Goal: Task Accomplishment & Management: Use online tool/utility

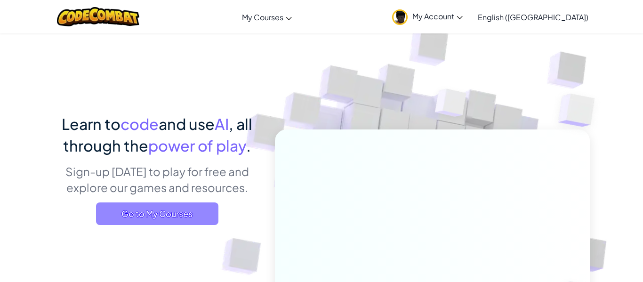
click at [101, 214] on span "Go to My Courses" at bounding box center [157, 213] width 122 height 23
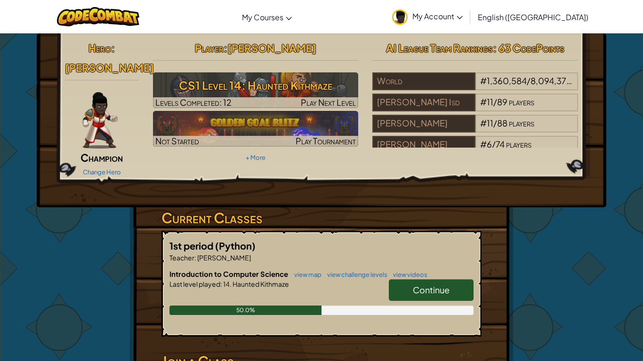
click at [629, 233] on div "Hero : [PERSON_NAME] Change Hero Player : [PERSON_NAME] CS1 Level 14: Haunted K…" at bounding box center [321, 254] width 643 height 442
click at [437, 281] on span "Continue" at bounding box center [431, 290] width 37 height 11
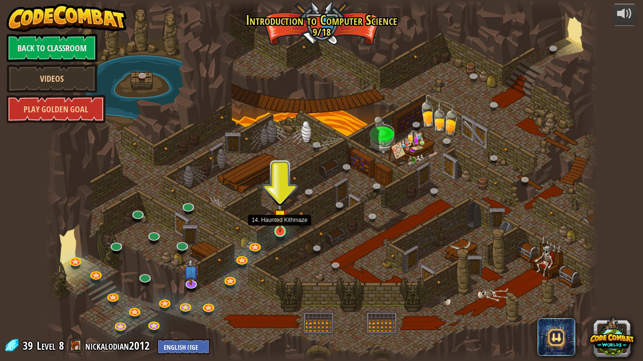
click at [280, 229] on img at bounding box center [280, 217] width 14 height 32
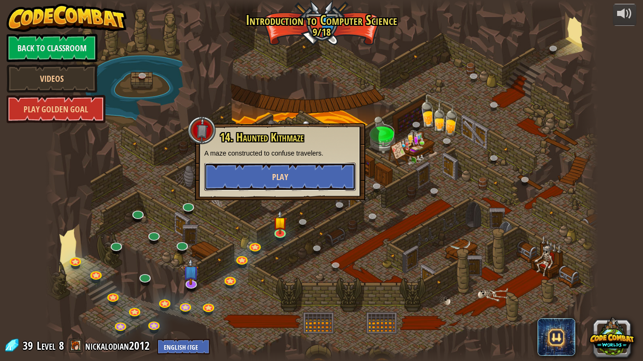
click at [330, 182] on button "Play" at bounding box center [280, 177] width 152 height 28
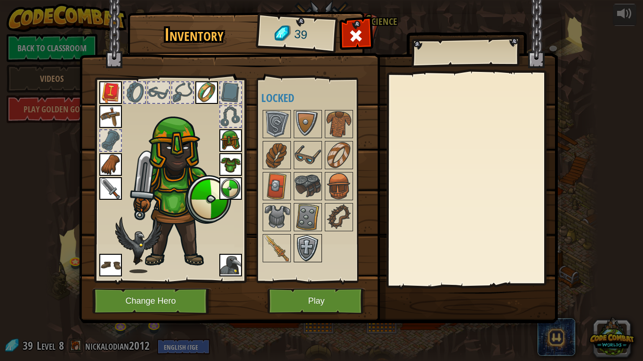
click at [302, 258] on img at bounding box center [308, 248] width 26 height 26
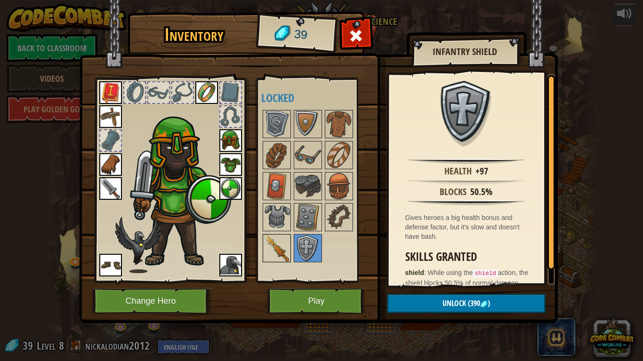
click at [289, 249] on img at bounding box center [277, 248] width 26 height 26
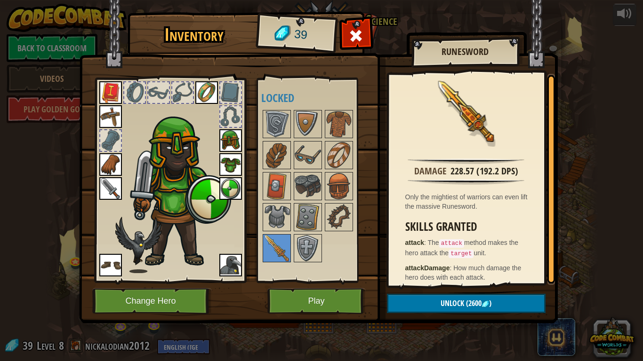
click at [333, 233] on div at bounding box center [316, 186] width 111 height 155
click at [336, 228] on img at bounding box center [339, 217] width 26 height 26
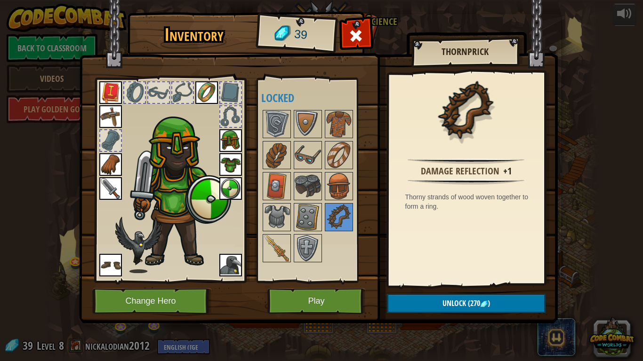
click at [323, 231] on div at bounding box center [316, 186] width 111 height 155
click at [311, 227] on img at bounding box center [308, 217] width 26 height 26
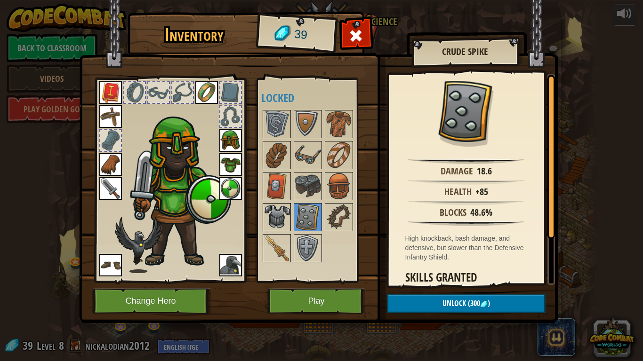
click at [285, 229] on img at bounding box center [277, 217] width 26 height 26
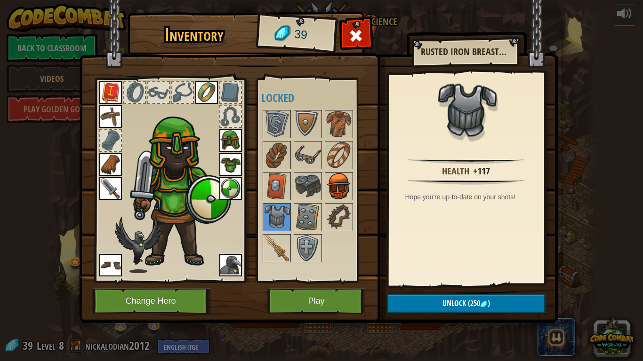
click at [331, 196] on img at bounding box center [339, 186] width 26 height 26
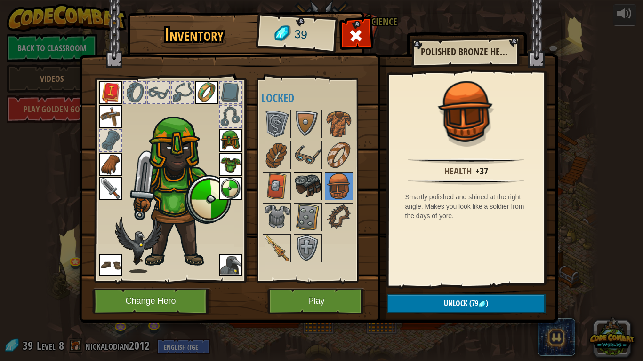
click at [297, 192] on img at bounding box center [308, 186] width 26 height 26
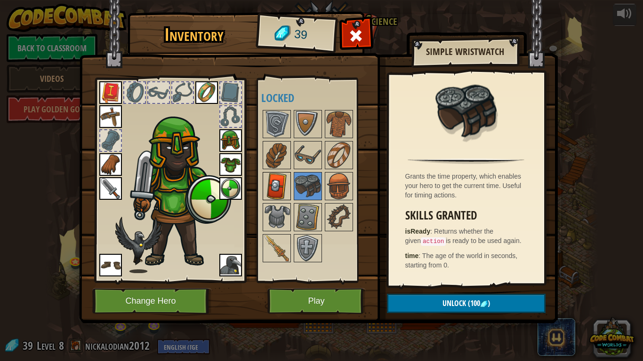
click at [288, 197] on img at bounding box center [277, 186] width 26 height 26
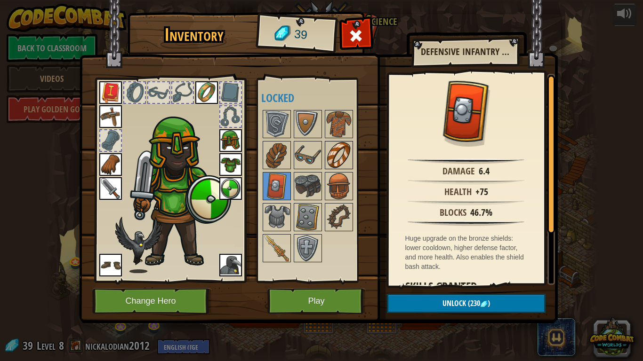
click at [341, 155] on img at bounding box center [339, 155] width 26 height 26
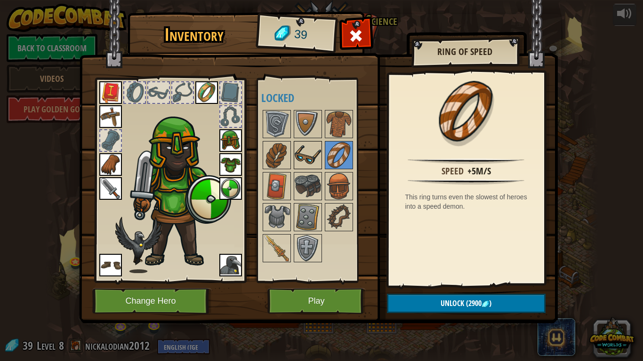
click at [315, 153] on img at bounding box center [308, 155] width 26 height 26
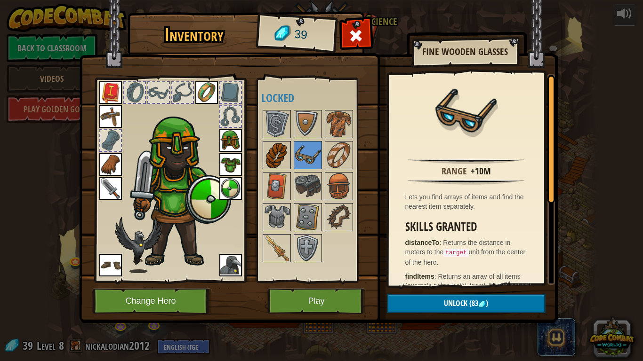
click at [283, 153] on img at bounding box center [277, 155] width 26 height 26
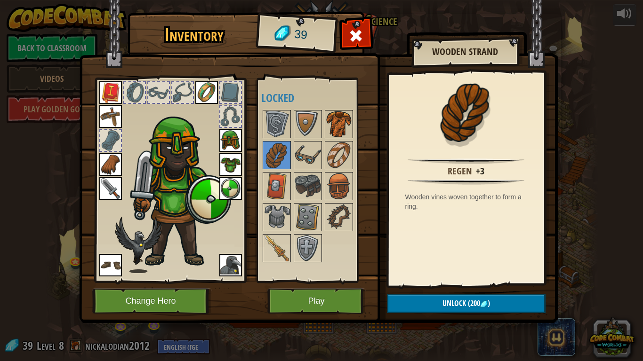
click at [336, 123] on img at bounding box center [339, 124] width 26 height 26
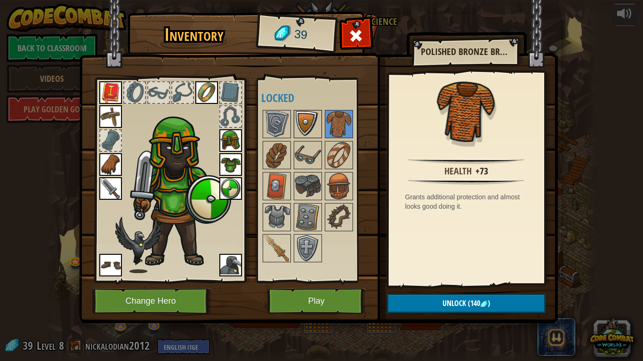
click at [310, 126] on img at bounding box center [308, 124] width 26 height 26
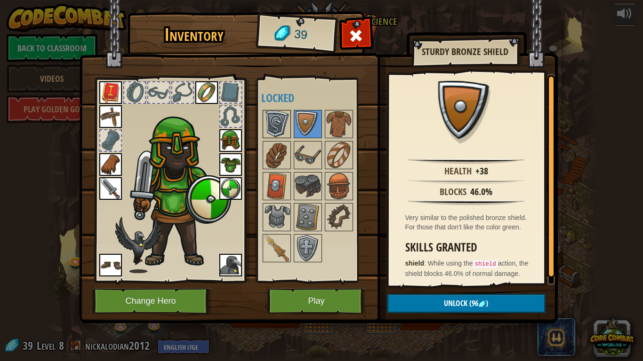
click at [281, 126] on img at bounding box center [277, 124] width 26 height 26
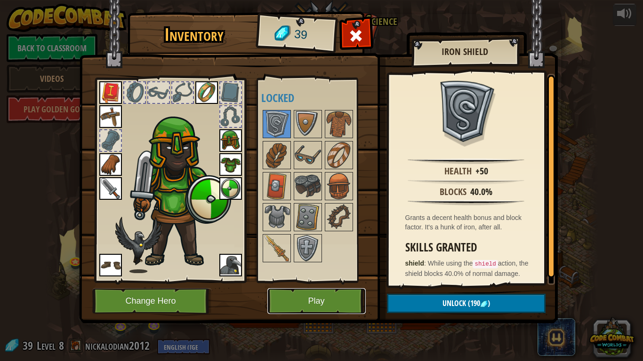
click at [322, 281] on button "Play" at bounding box center [316, 302] width 98 height 26
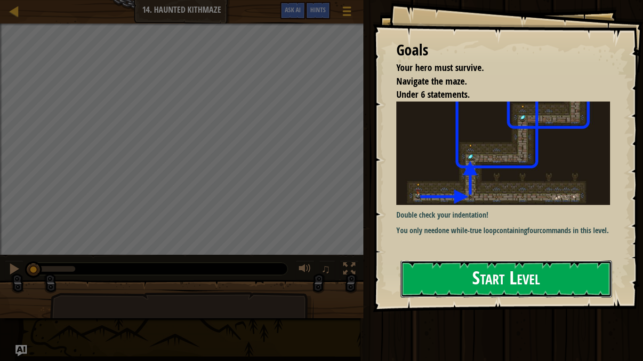
click at [447, 261] on button "Start Level" at bounding box center [506, 279] width 211 height 37
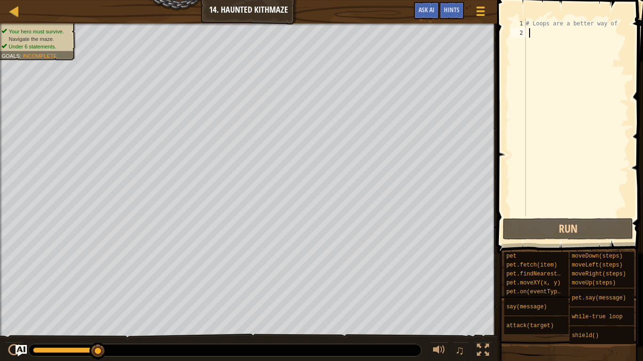
click at [614, 138] on div "# Loops are a better way of" at bounding box center [576, 127] width 105 height 217
type textarea "m"
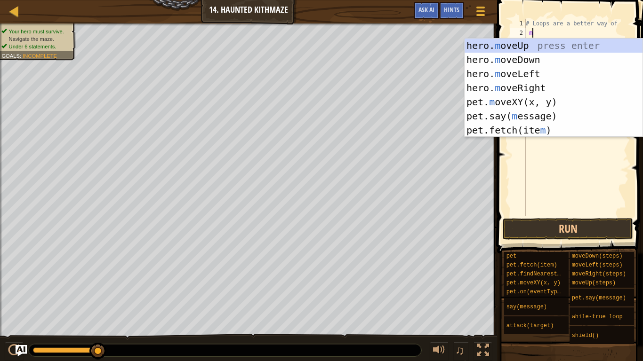
scroll to position [4, 0]
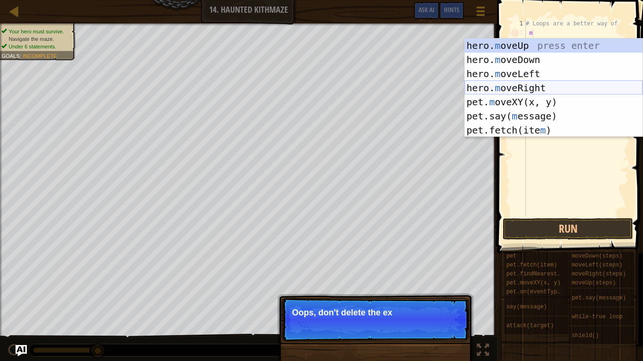
click at [564, 88] on div "hero. m oveUp press enter hero. m oveDown press enter hero. m oveLeft press ent…" at bounding box center [554, 102] width 178 height 127
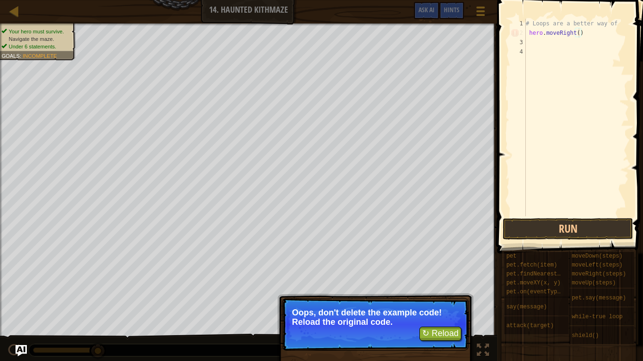
click at [578, 32] on div "# Loops are a better way of hero . moveRight ( )" at bounding box center [576, 127] width 105 height 217
click at [581, 33] on div "# Loops are a better way of hero . moveRight ( )" at bounding box center [576, 127] width 105 height 217
click at [577, 36] on div "# Loops are a better way of hero . moveRight ( )" at bounding box center [576, 127] width 105 height 217
type textarea "hero.moveRight()"
click at [444, 281] on button "↻ Reload" at bounding box center [440, 334] width 42 height 14
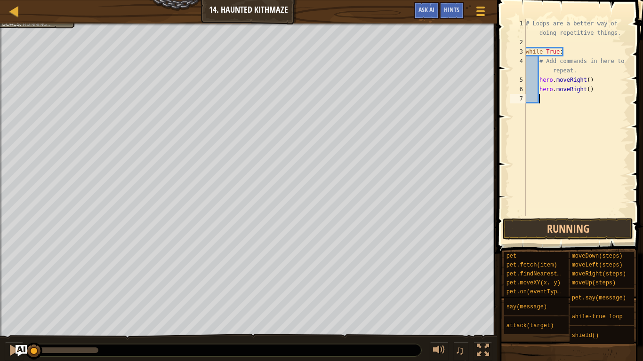
scroll to position [4, 1]
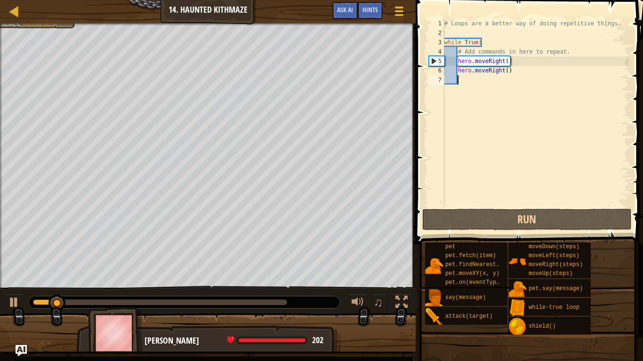
click at [557, 87] on div "# Loops are a better way of doing repetitive things. while True : # Add command…" at bounding box center [535, 122] width 186 height 207
type textarea "h"
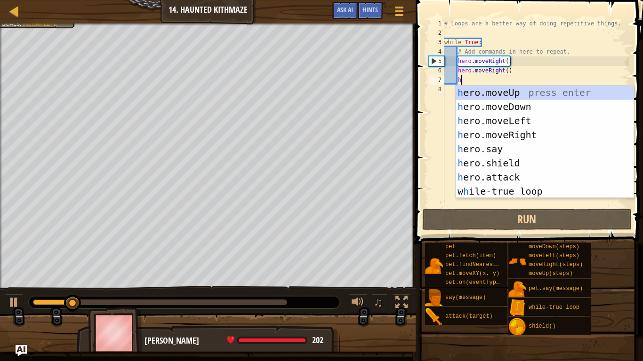
scroll to position [4, 2]
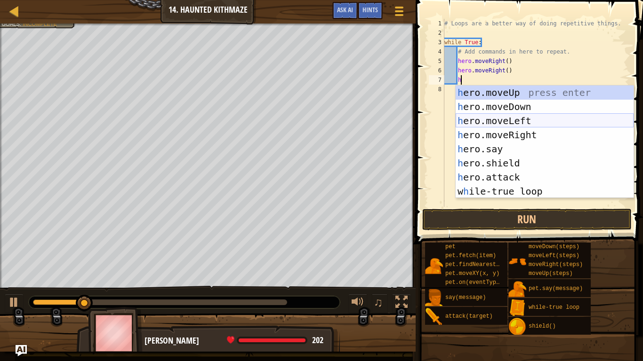
click at [535, 123] on div "h ero.moveUp press enter h ero.moveDown press enter h ero.moveLeft press enter …" at bounding box center [545, 156] width 178 height 141
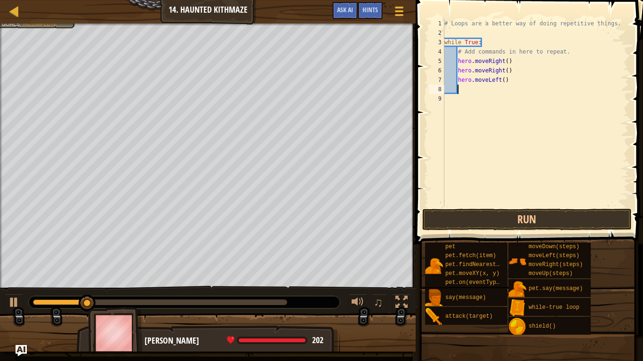
scroll to position [4, 1]
click at [501, 218] on button "Run" at bounding box center [526, 220] width 209 height 22
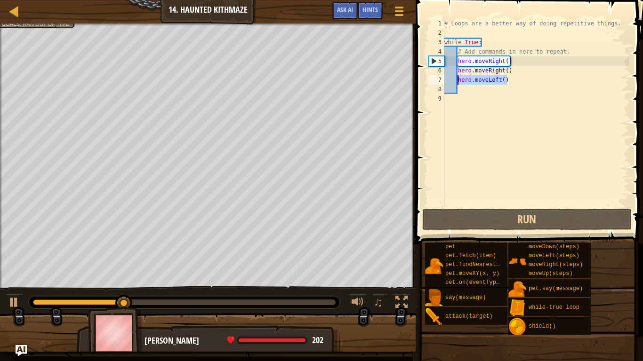
drag, startPoint x: 506, startPoint y: 79, endPoint x: 458, endPoint y: 79, distance: 47.5
click at [458, 79] on div "# Loops are a better way of doing repetitive things. while True : # Add command…" at bounding box center [535, 122] width 186 height 207
type textarea "hero.moveLeft()"
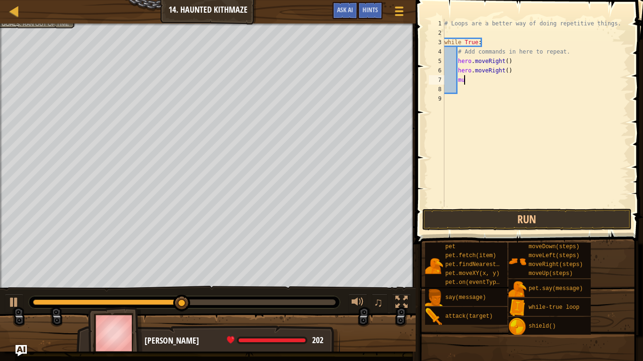
scroll to position [4, 2]
type textarea "mup"
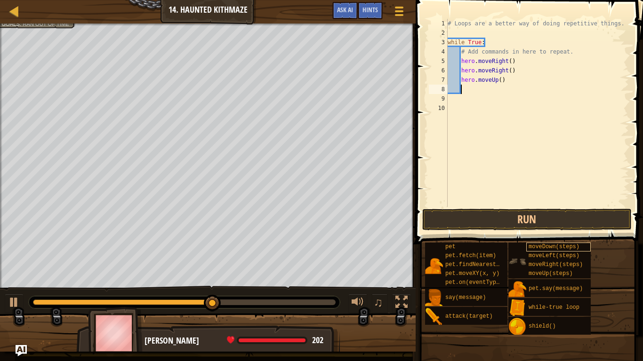
click at [587, 243] on div "moveDown(steps)" at bounding box center [558, 247] width 64 height 9
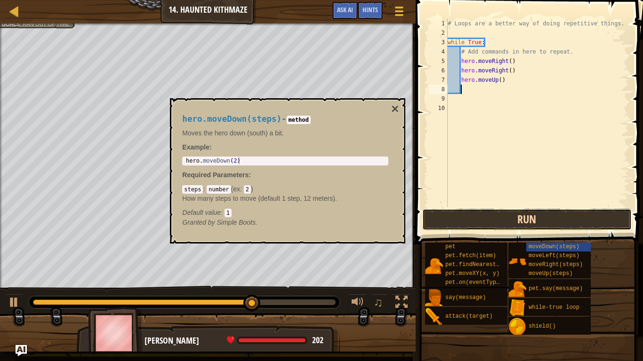
click at [548, 213] on button "Run" at bounding box center [526, 220] width 209 height 22
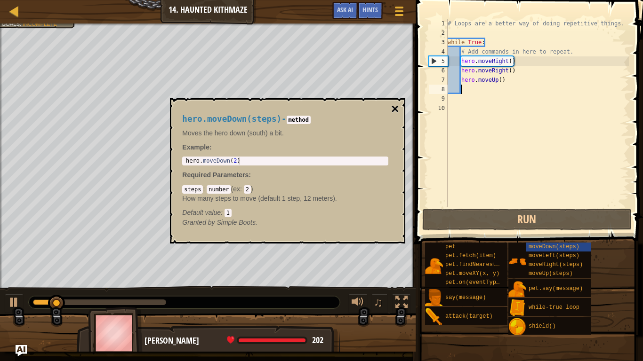
click at [397, 107] on button "×" at bounding box center [395, 109] width 8 height 13
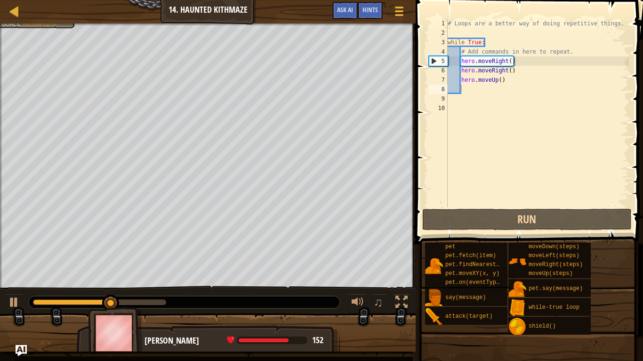
click at [502, 81] on div "# Loops are a better way of doing repetitive things. while True : # Add command…" at bounding box center [537, 122] width 183 height 207
type textarea "hero.moveUp(2)"
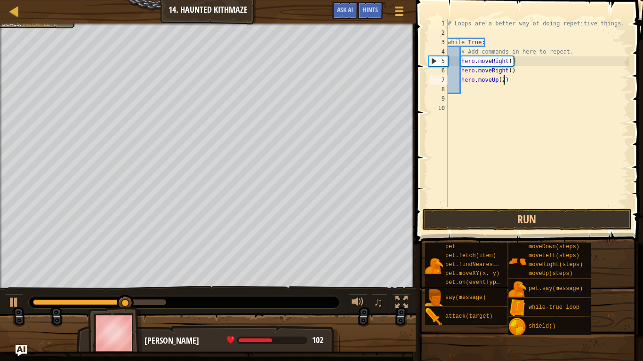
scroll to position [4, 8]
